Goal: Information Seeking & Learning: Learn about a topic

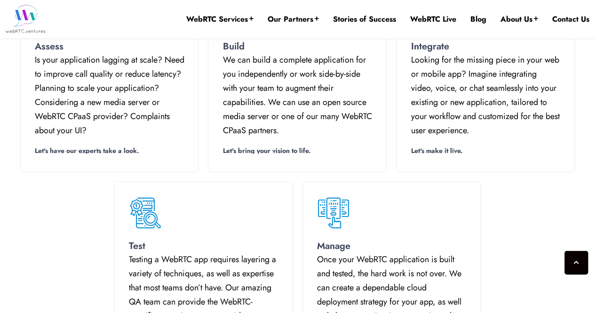
scroll to position [758, 0]
click at [522, 207] on div "Test Testing a WebRTC app requires layering a variety of techniques, as well as…" at bounding box center [298, 275] width 565 height 199
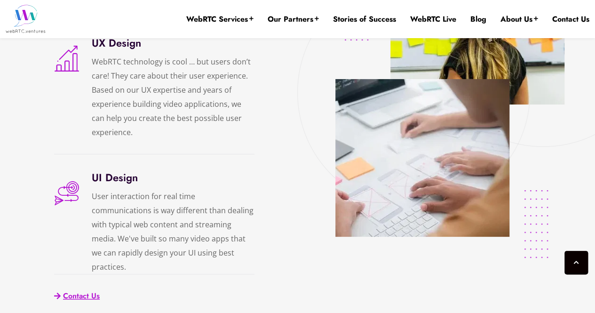
scroll to position [1789, 0]
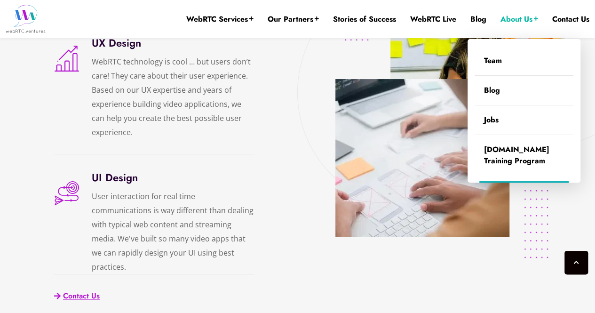
click at [518, 22] on link "About Us" at bounding box center [520, 19] width 38 height 10
click at [504, 65] on link "Team" at bounding box center [524, 60] width 99 height 29
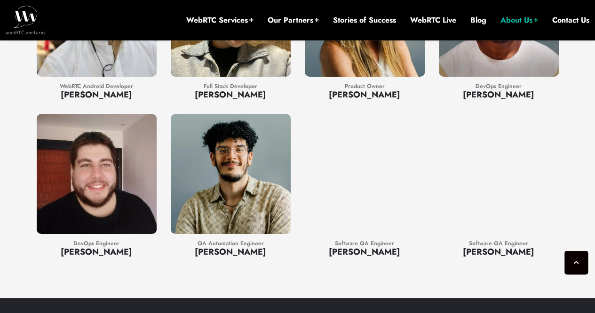
scroll to position [1711, 0]
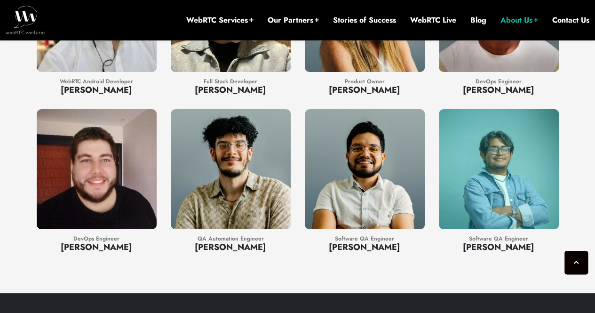
click at [505, 241] on h3 "Mario González" at bounding box center [499, 247] width 120 height 12
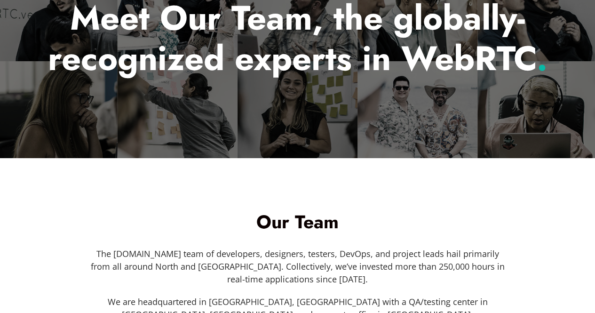
scroll to position [0, 0]
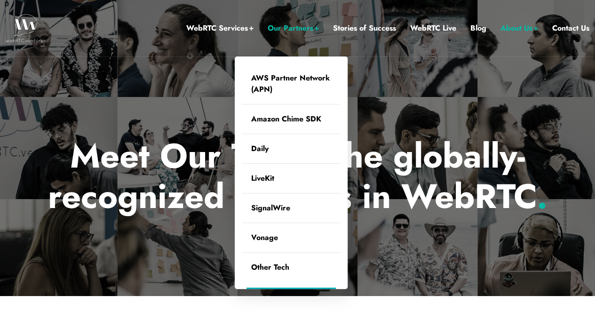
click at [305, 33] on link "Our Partners" at bounding box center [293, 28] width 51 height 12
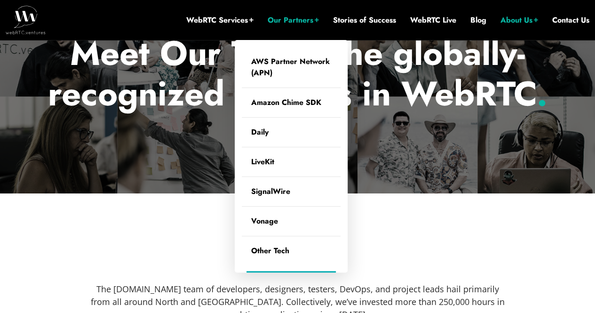
scroll to position [163, 0]
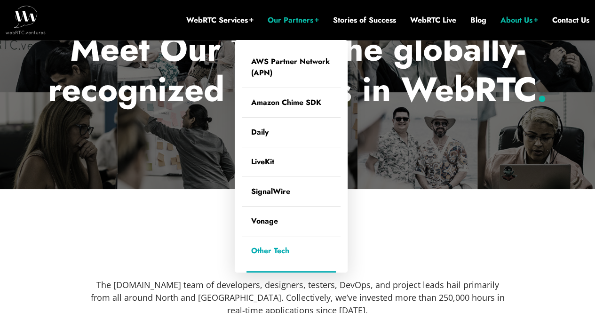
click at [286, 261] on link "Other Tech" at bounding box center [291, 250] width 99 height 29
click at [291, 256] on link "Other Tech" at bounding box center [291, 250] width 99 height 29
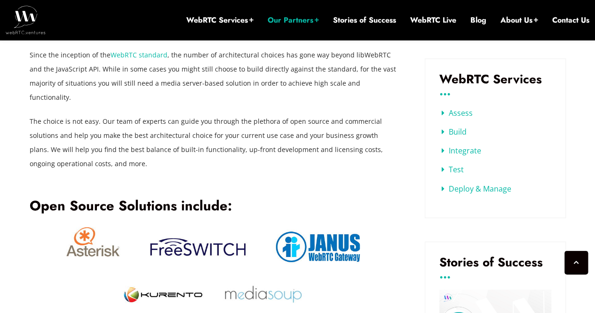
scroll to position [507, 0]
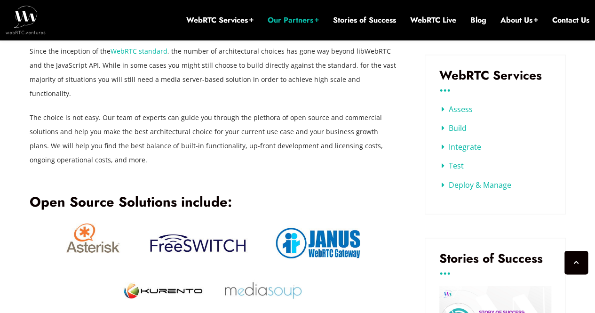
click at [522, 269] on h3 "..." at bounding box center [495, 270] width 112 height 7
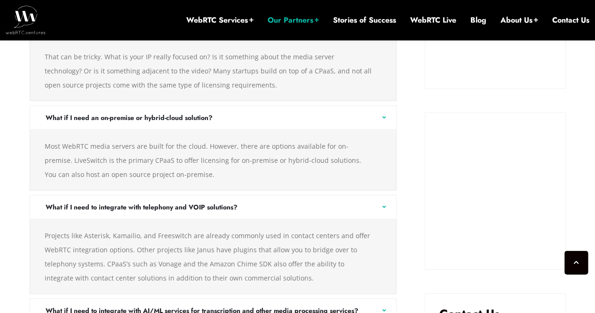
scroll to position [1295, 0]
click at [400, 191] on div "There are an overwhelming number of choices in WebRTC tech [DATE]. When we firs…" at bounding box center [213, 98] width 395 height 1900
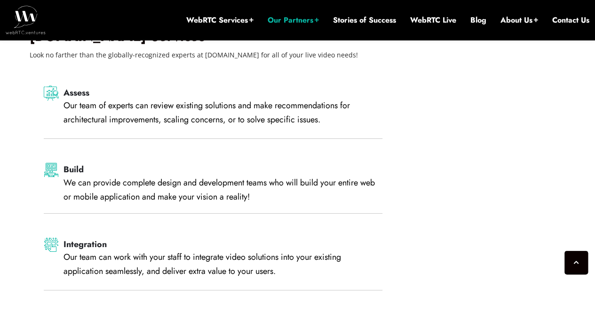
scroll to position [1726, 0]
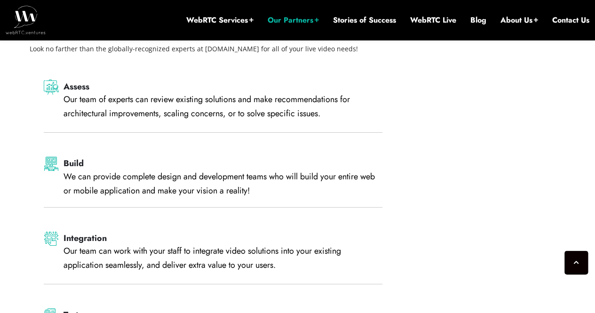
click at [365, 233] on h3 "Integration" at bounding box center [223, 238] width 319 height 11
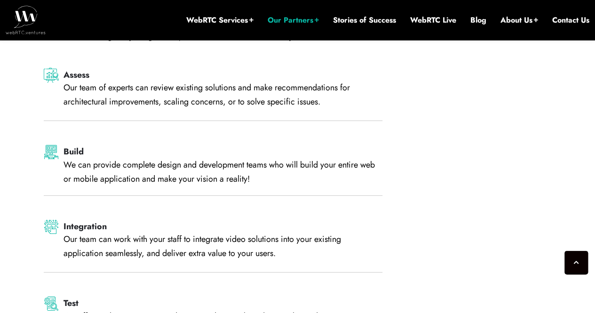
scroll to position [1737, 0]
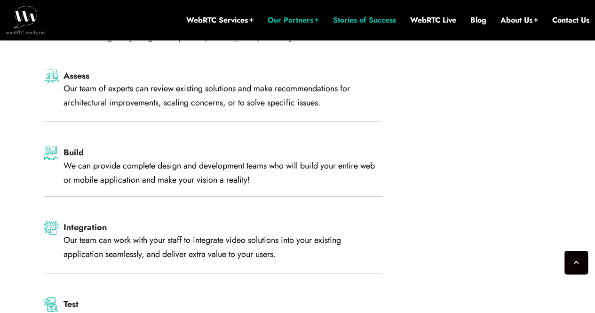
click at [382, 20] on link "Stories of Success" at bounding box center [364, 20] width 63 height 10
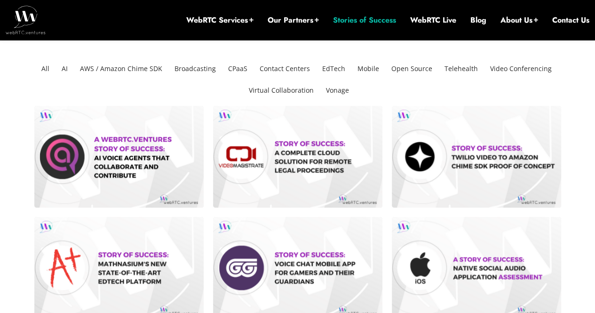
scroll to position [237, 0]
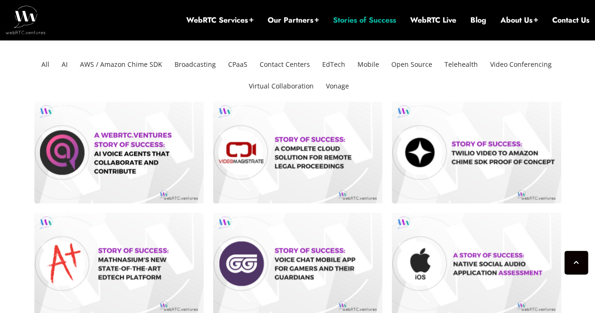
click at [555, 88] on ul "All AI AWS / Amazon Chime SDK Broadcasting CPaaS Contact Centers EdTech Mobile …" at bounding box center [297, 75] width 527 height 43
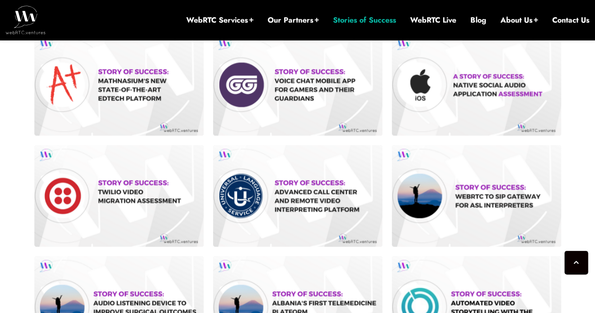
scroll to position [421, 0]
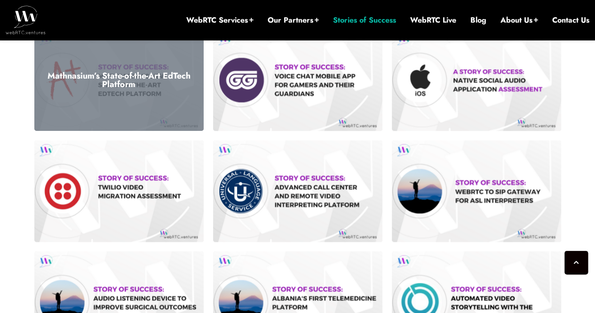
click at [136, 85] on h3 "Mathnasium’s State-of-the-Art EdTech Platform" at bounding box center [118, 80] width 155 height 17
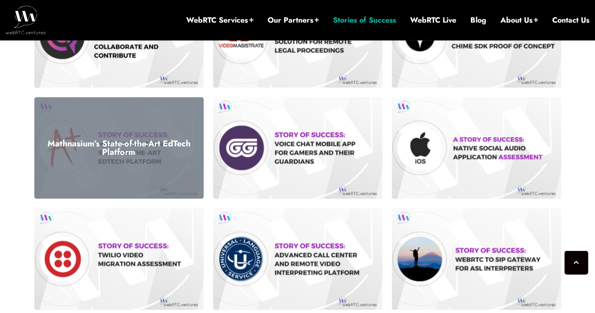
scroll to position [352, 0]
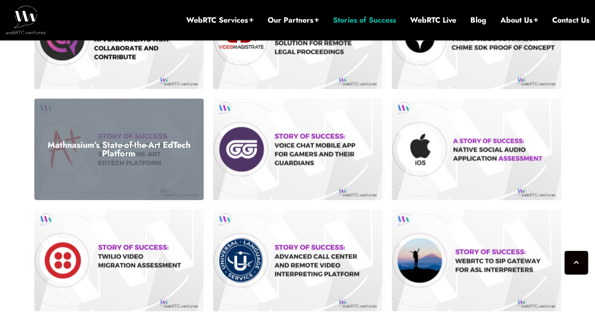
click at [114, 162] on div "Mathnasium’s State-of-the-Art EdTech Platform" at bounding box center [118, 149] width 169 height 102
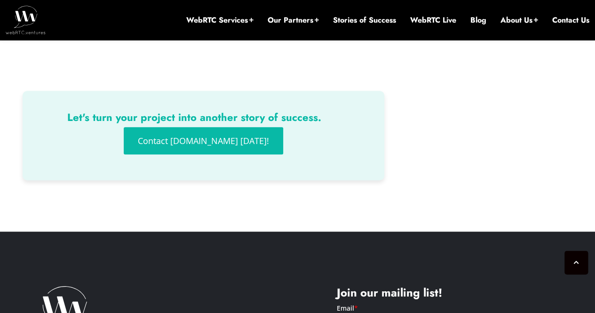
scroll to position [1979, 0]
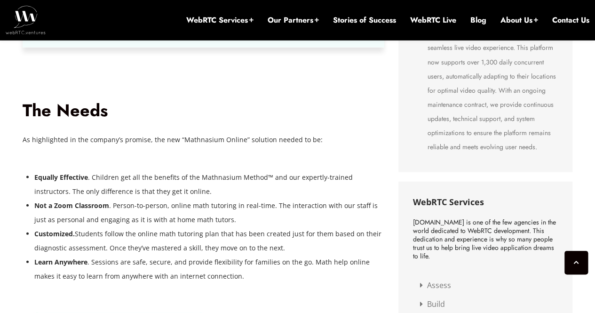
scroll to position [940, 0]
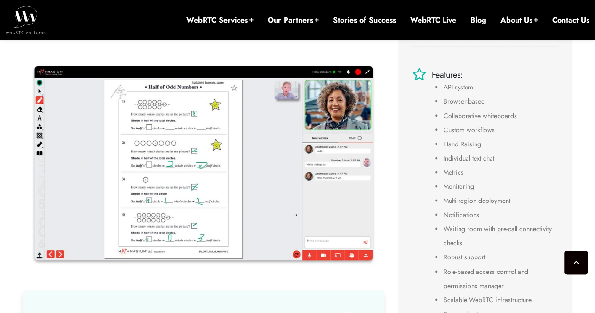
scroll to position [497, 0]
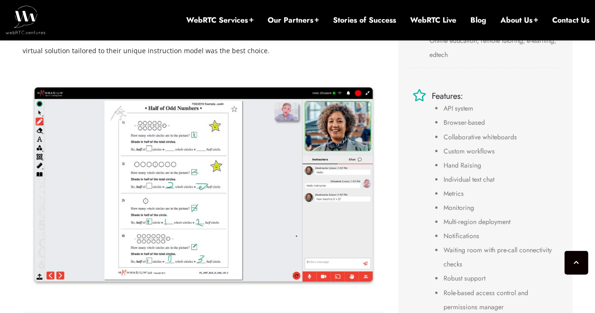
click at [120, 211] on img at bounding box center [204, 185] width 362 height 216
click at [63, 175] on img at bounding box center [204, 185] width 362 height 216
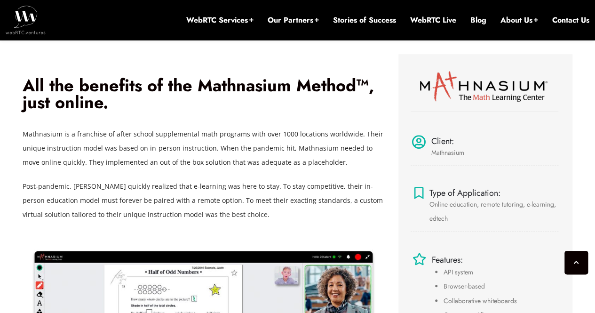
scroll to position [321, 0]
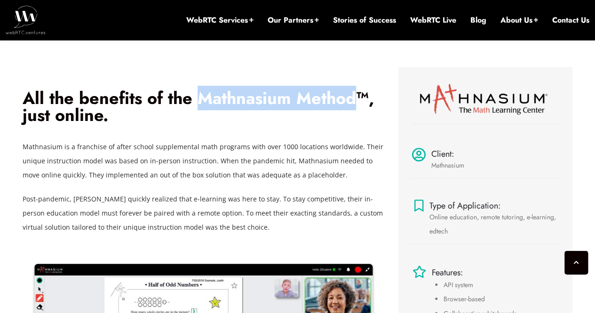
drag, startPoint x: 196, startPoint y: 96, endPoint x: 358, endPoint y: 98, distance: 162.3
click at [358, 98] on h2 "All the benefits of the Mathnasium Method™, just online." at bounding box center [204, 106] width 362 height 34
copy h2 "Mathnasium Method"
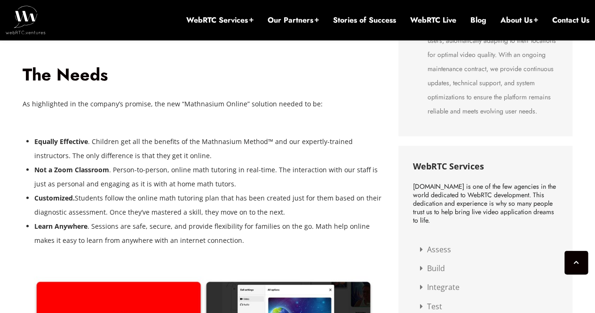
scroll to position [975, 0]
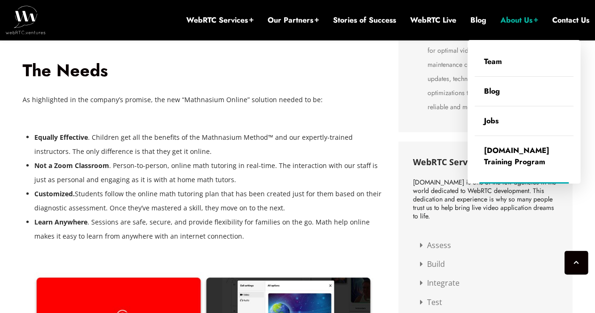
click at [521, 22] on link "About Us" at bounding box center [520, 20] width 38 height 10
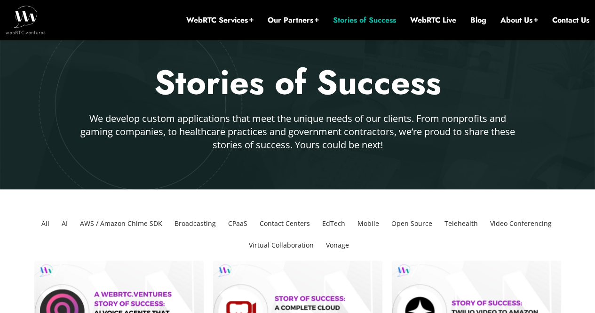
scroll to position [74, 0]
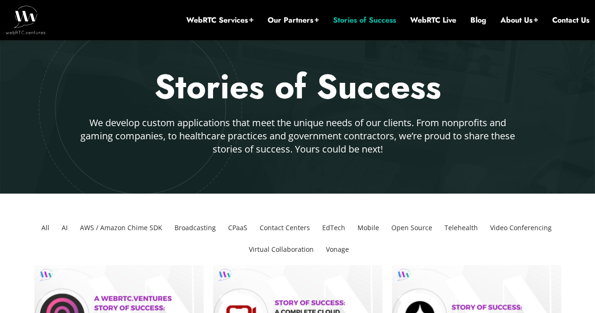
click at [533, 158] on div at bounding box center [297, 88] width 595 height 211
click at [17, 19] on img at bounding box center [26, 20] width 40 height 28
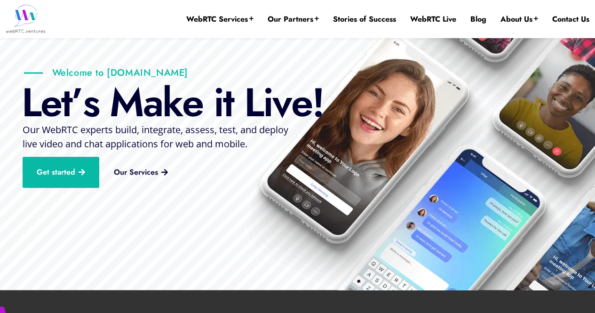
scroll to position [118, 0]
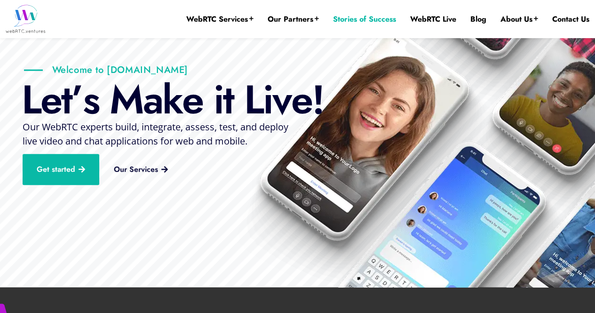
click at [350, 21] on link "Stories of Success" at bounding box center [364, 19] width 63 height 10
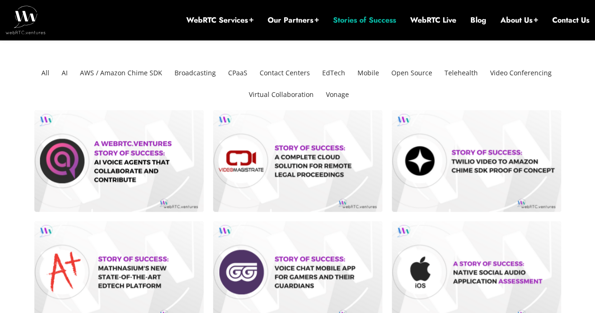
scroll to position [232, 0]
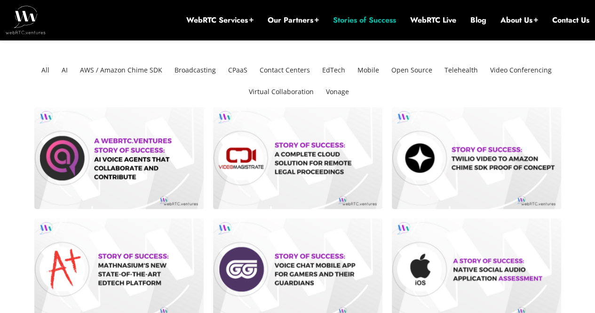
click at [333, 69] on li "EdTech" at bounding box center [334, 70] width 31 height 22
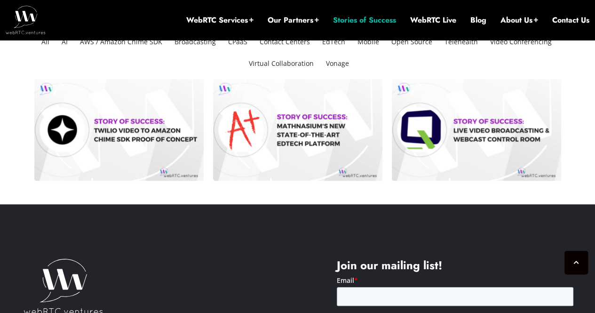
scroll to position [264, 0]
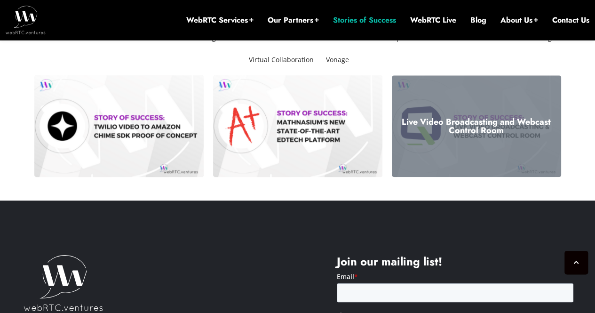
click at [512, 134] on h3 "Live Video Broadcasting and Webcast Control Room" at bounding box center [476, 126] width 155 height 17
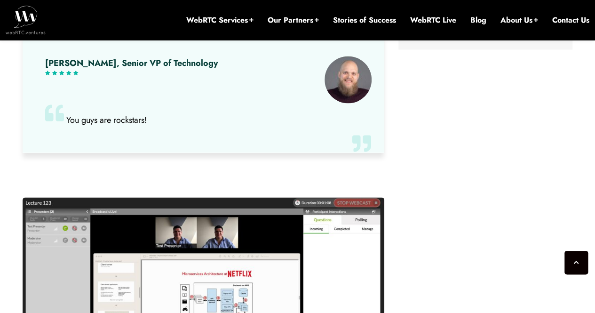
scroll to position [739, 0]
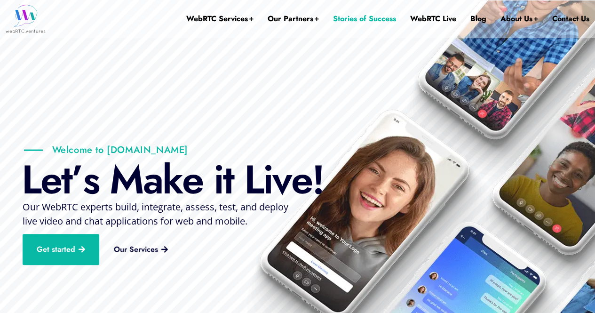
click at [373, 20] on link "Stories of Success" at bounding box center [364, 19] width 63 height 38
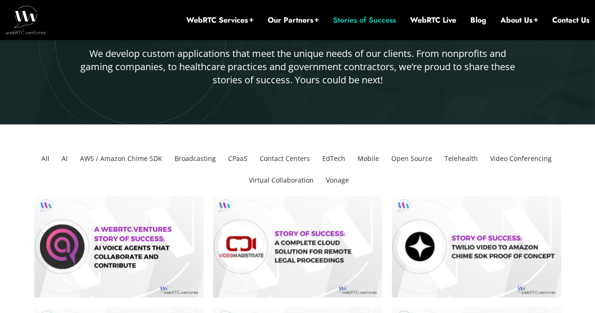
scroll to position [153, 0]
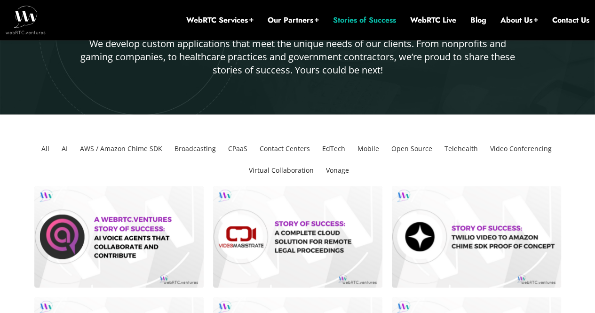
click at [336, 148] on li "EdTech" at bounding box center [334, 149] width 31 height 22
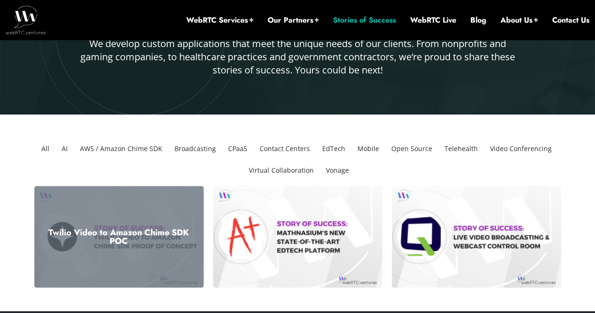
click at [159, 248] on div "Twilio Video to Amazon Chime SDK POC" at bounding box center [118, 237] width 169 height 102
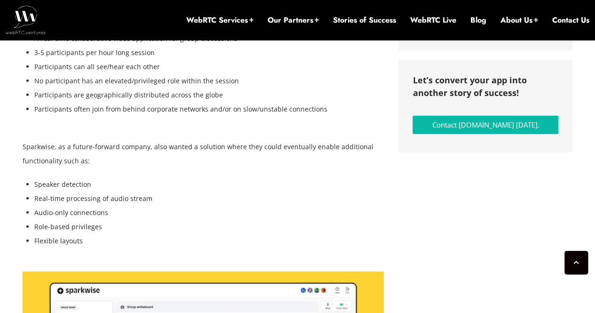
scroll to position [1142, 0]
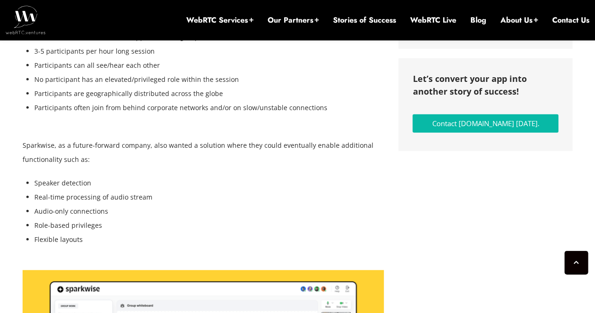
click at [11, 136] on section "Radically scaling engaging online group learning experiences Sparkwise is on a …" at bounding box center [297, 83] width 595 height 1642
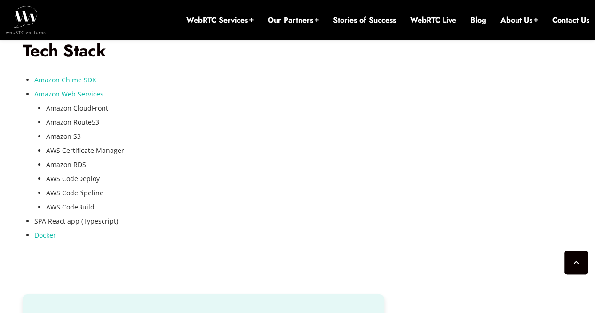
scroll to position [1609, 0]
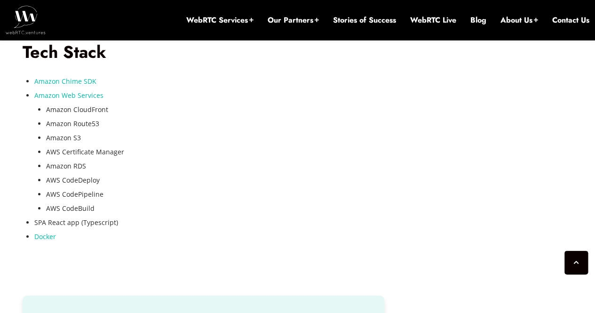
click at [55, 86] on span "Amazon Chime SDK" at bounding box center [65, 81] width 62 height 9
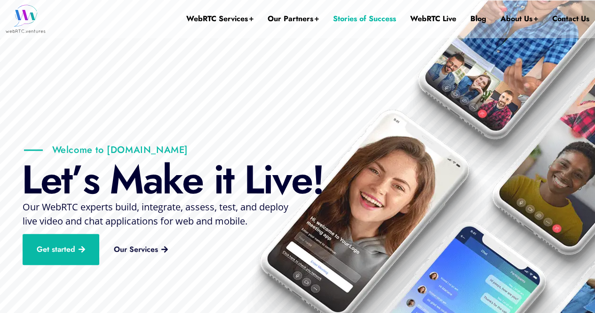
click at [372, 21] on link "Stories of Success" at bounding box center [364, 19] width 63 height 38
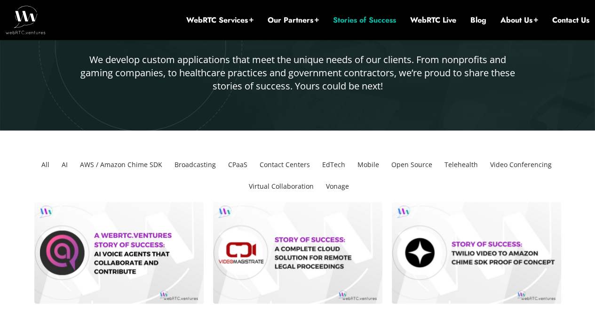
click at [335, 170] on li "EdTech" at bounding box center [334, 165] width 31 height 22
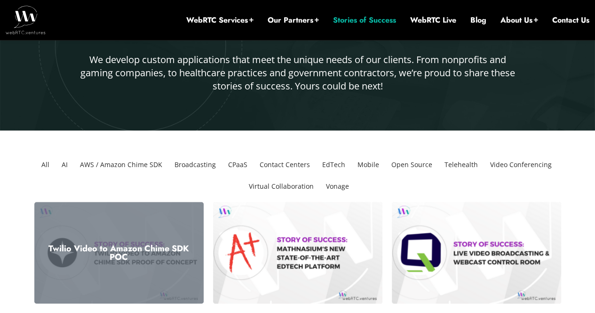
click at [150, 248] on h3 "Twilio Video to Amazon Chime SDK POC" at bounding box center [118, 252] width 155 height 17
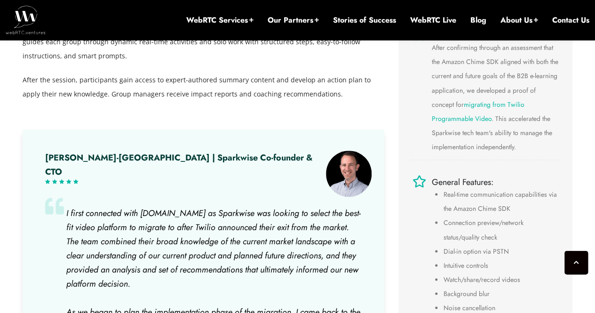
scroll to position [507, 0]
